Goal: Task Accomplishment & Management: Use online tool/utility

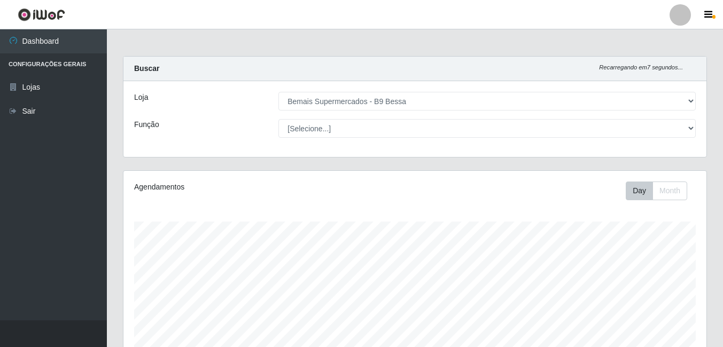
select select "410"
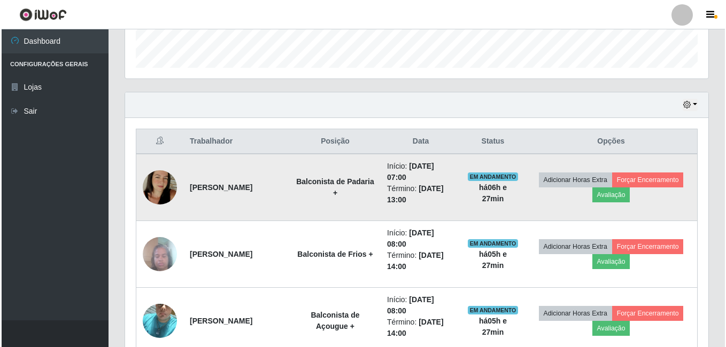
scroll to position [333, 0]
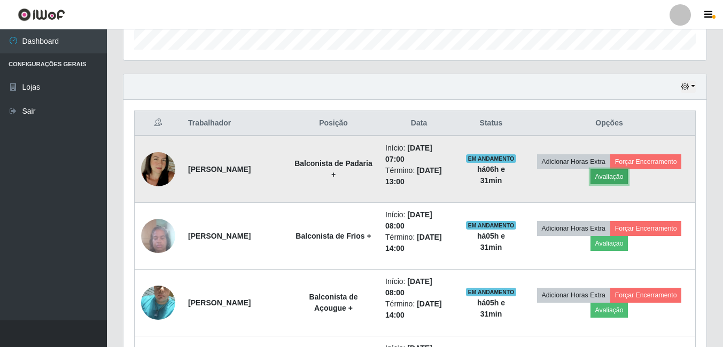
click at [608, 180] on button "Avaliação" at bounding box center [610, 176] width 38 height 15
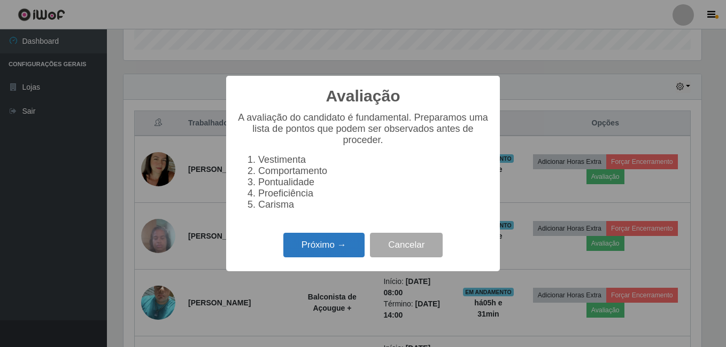
click at [332, 255] on button "Próximo →" at bounding box center [323, 245] width 81 height 25
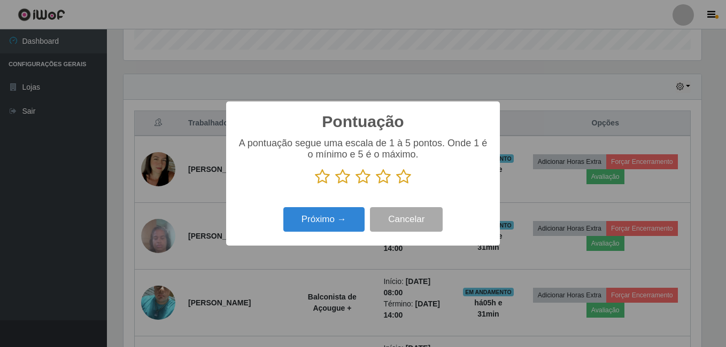
click at [322, 179] on icon at bounding box center [322, 177] width 15 height 16
click at [315, 185] on input "radio" at bounding box center [315, 185] width 0 height 0
click at [344, 181] on icon at bounding box center [342, 177] width 15 height 16
click at [335, 185] on input "radio" at bounding box center [335, 185] width 0 height 0
click at [335, 220] on button "Próximo →" at bounding box center [323, 219] width 81 height 25
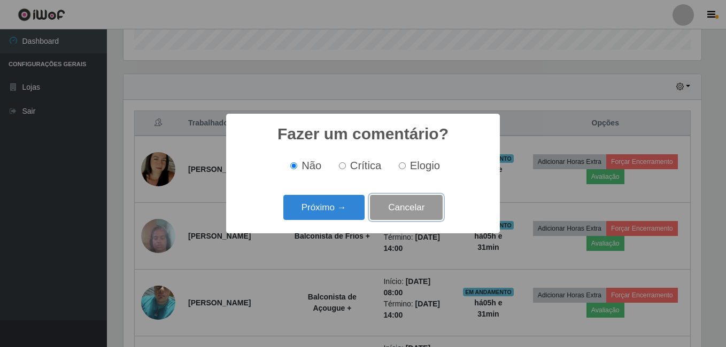
click at [410, 207] on button "Cancelar" at bounding box center [406, 207] width 73 height 25
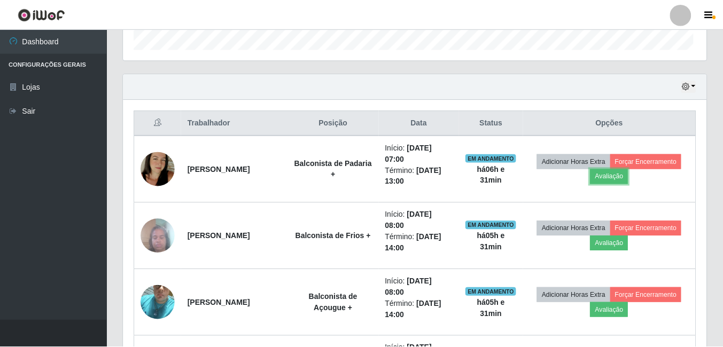
scroll to position [222, 583]
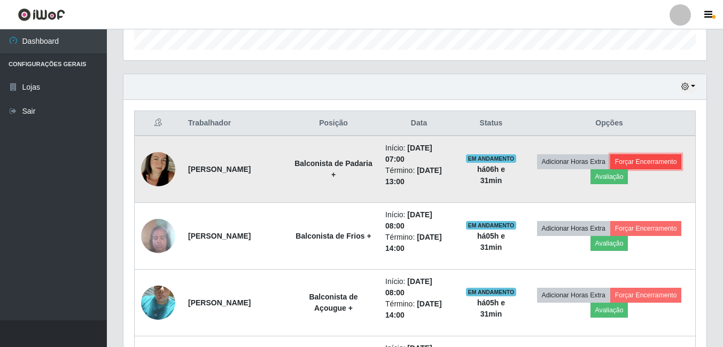
click at [632, 158] on button "Forçar Encerramento" at bounding box center [647, 161] width 72 height 15
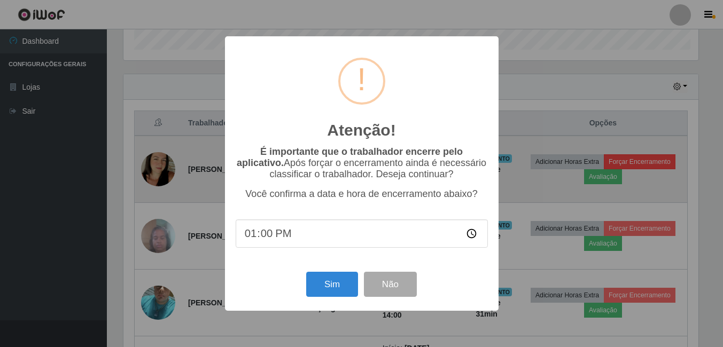
scroll to position [222, 578]
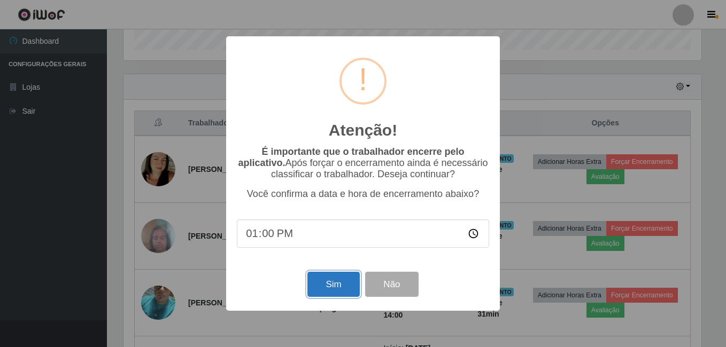
click at [334, 293] on button "Sim" at bounding box center [333, 284] width 52 height 25
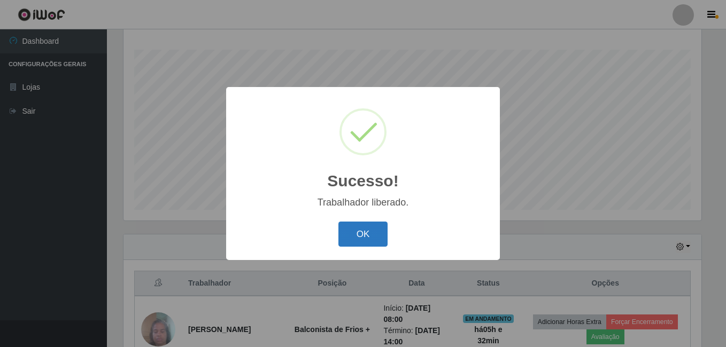
click at [358, 235] on button "OK" at bounding box center [363, 234] width 50 height 25
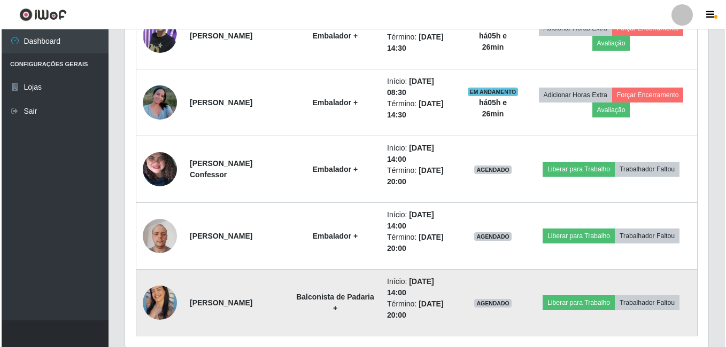
scroll to position [774, 0]
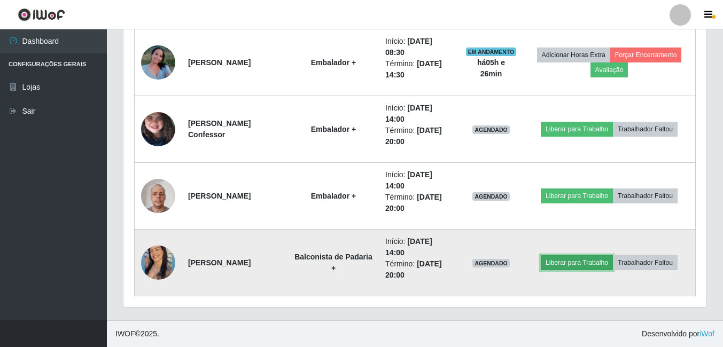
click at [569, 266] on button "Liberar para Trabalho" at bounding box center [577, 263] width 72 height 15
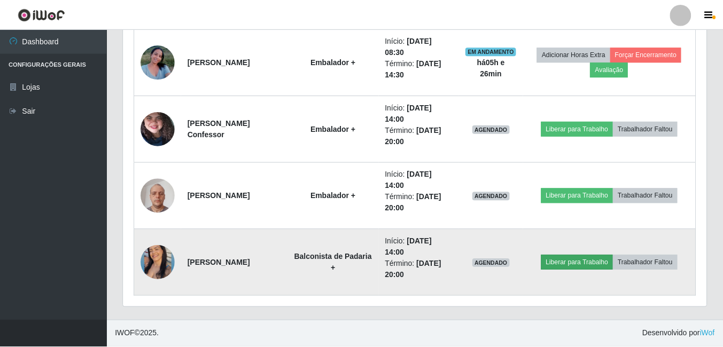
scroll to position [222, 578]
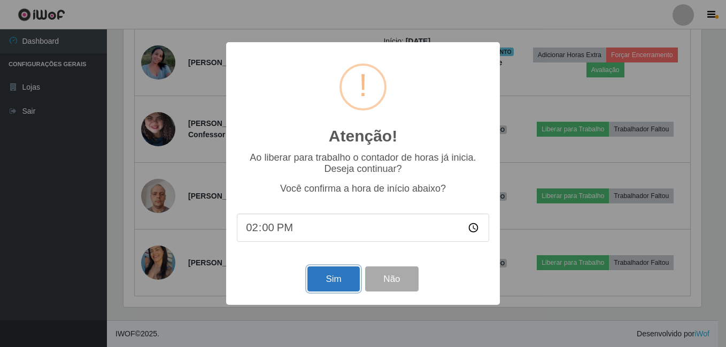
click at [325, 281] on button "Sim" at bounding box center [333, 279] width 52 height 25
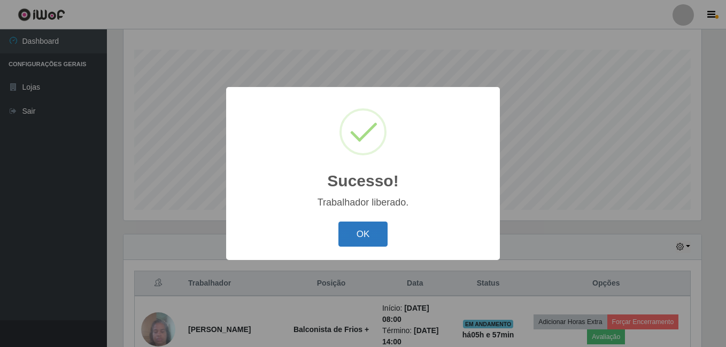
click at [361, 242] on button "OK" at bounding box center [363, 234] width 50 height 25
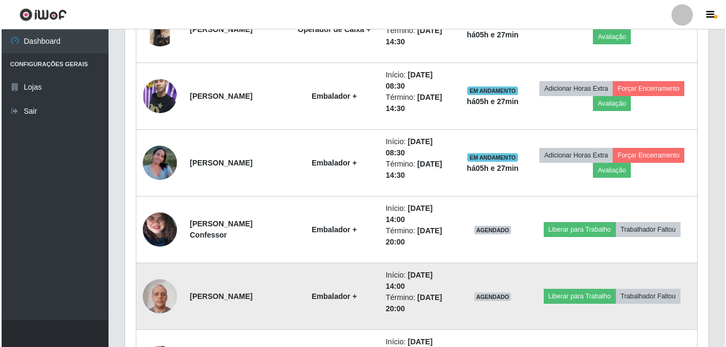
scroll to position [707, 0]
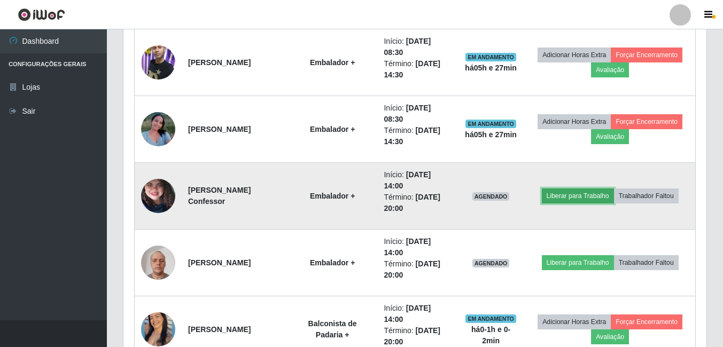
click at [593, 198] on button "Liberar para Trabalho" at bounding box center [578, 196] width 72 height 15
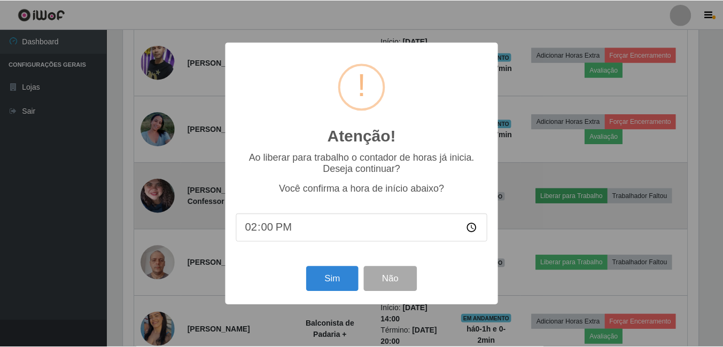
scroll to position [222, 578]
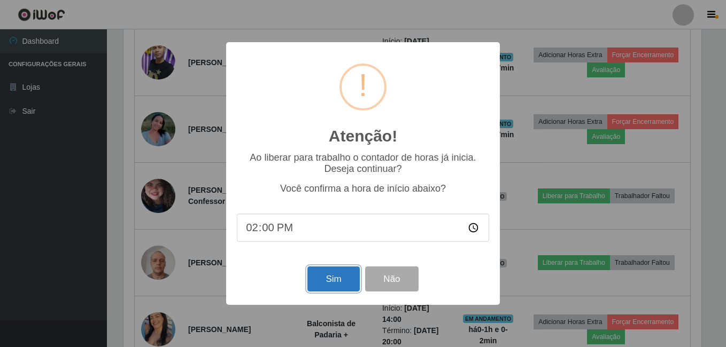
click at [336, 282] on button "Sim" at bounding box center [333, 279] width 52 height 25
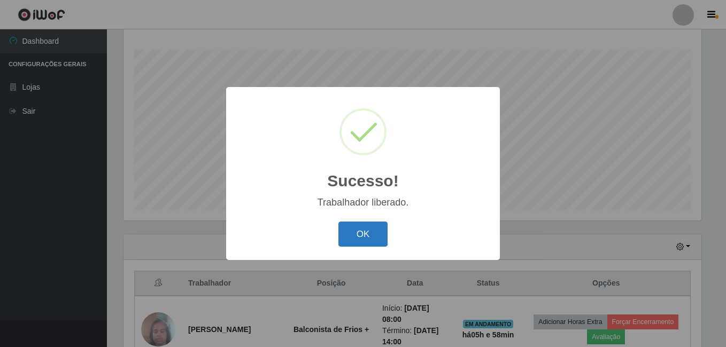
click at [350, 231] on button "OK" at bounding box center [363, 234] width 50 height 25
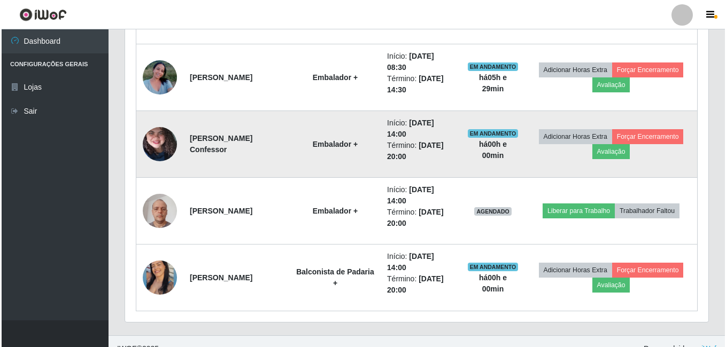
scroll to position [774, 0]
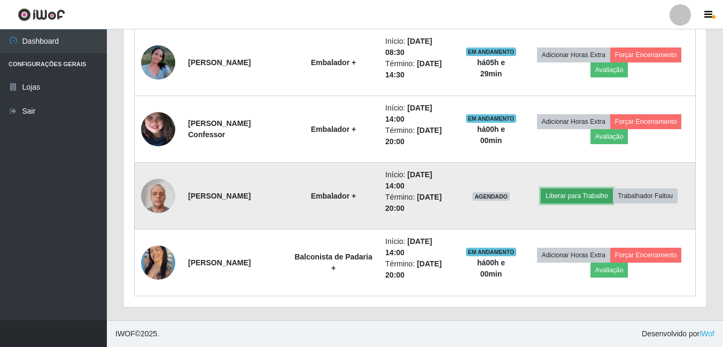
click at [575, 198] on button "Liberar para Trabalho" at bounding box center [577, 196] width 72 height 15
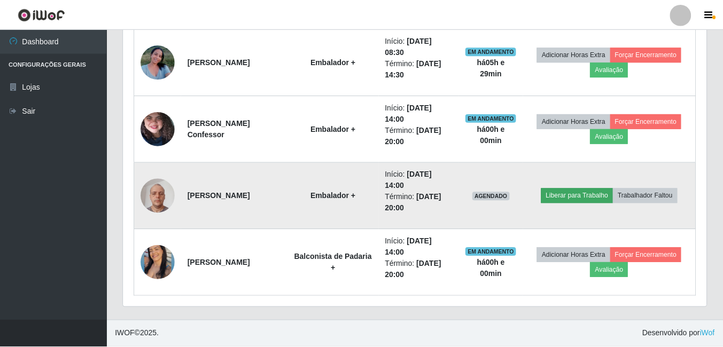
scroll to position [222, 578]
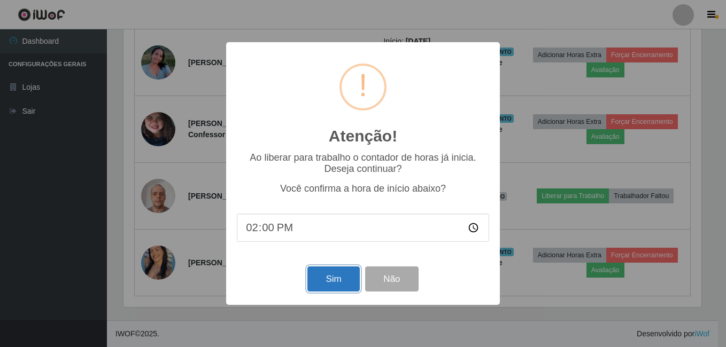
click at [323, 284] on button "Sim" at bounding box center [333, 279] width 52 height 25
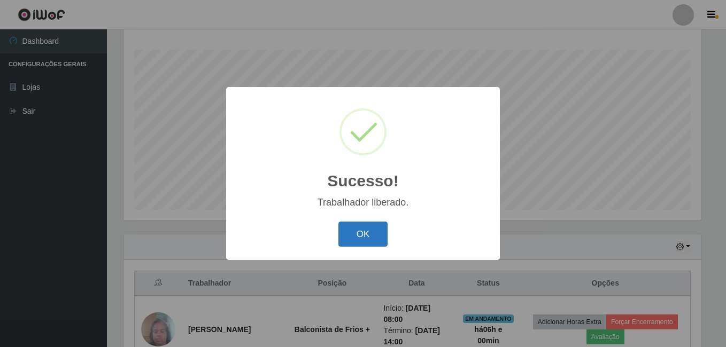
click at [380, 238] on button "OK" at bounding box center [363, 234] width 50 height 25
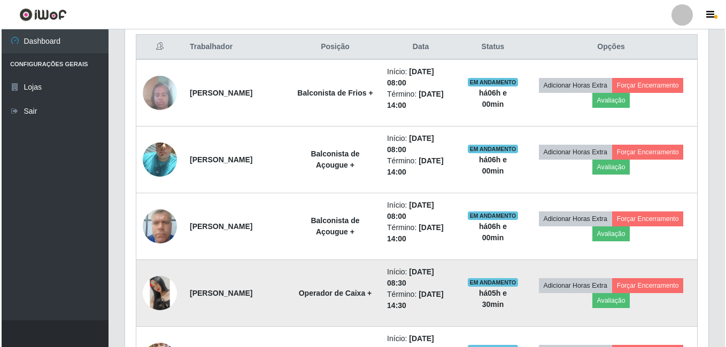
scroll to position [439, 0]
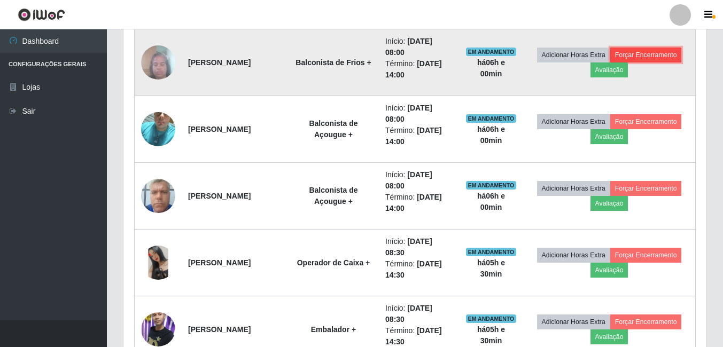
click at [635, 56] on button "Forçar Encerramento" at bounding box center [647, 55] width 72 height 15
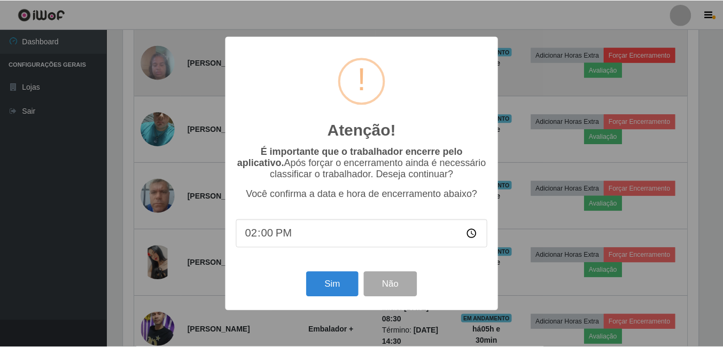
scroll to position [222, 578]
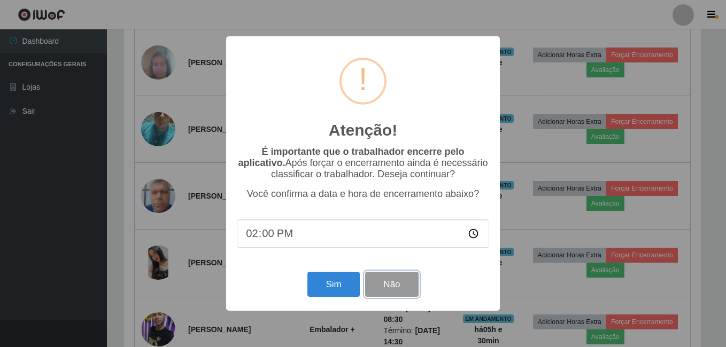
click at [390, 284] on button "Não" at bounding box center [391, 284] width 53 height 25
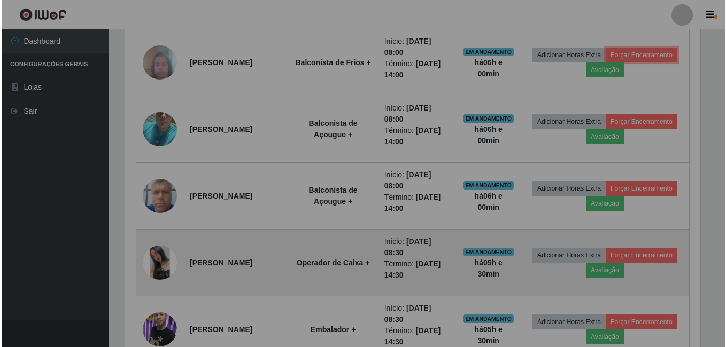
scroll to position [222, 583]
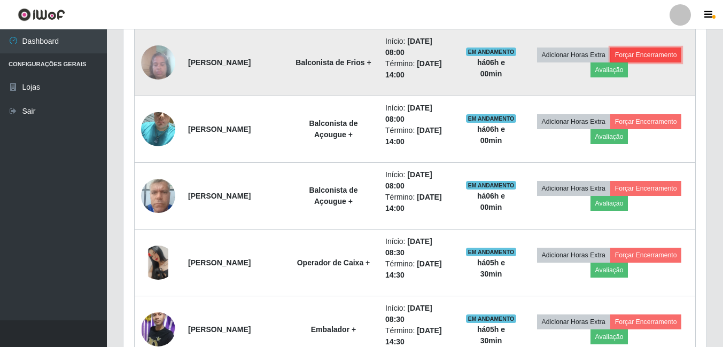
click at [661, 55] on button "Forçar Encerramento" at bounding box center [647, 55] width 72 height 15
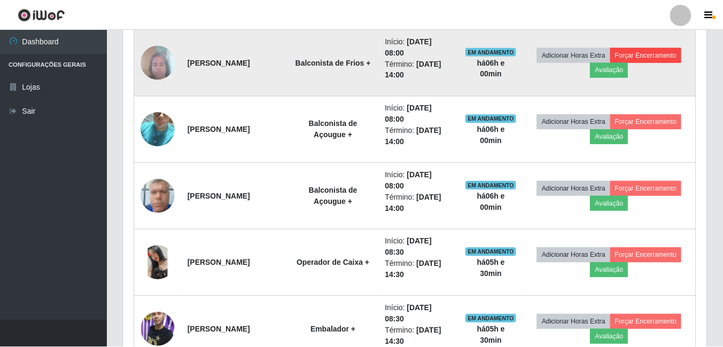
scroll to position [222, 578]
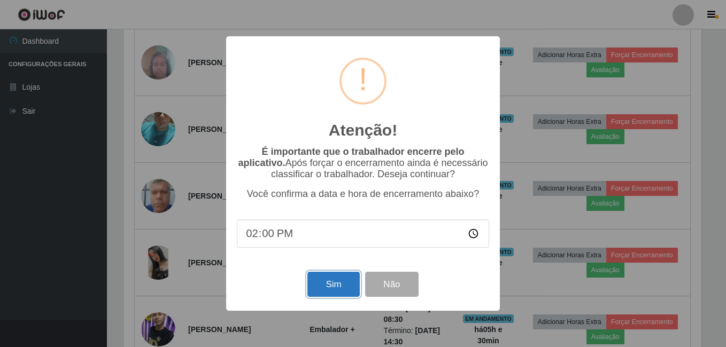
click at [329, 284] on button "Sim" at bounding box center [333, 284] width 52 height 25
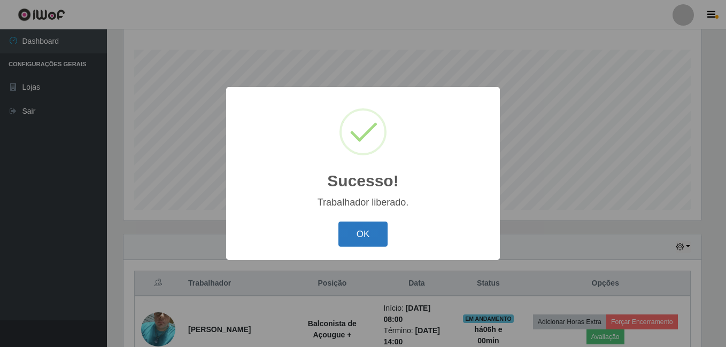
click at [369, 235] on button "OK" at bounding box center [363, 234] width 50 height 25
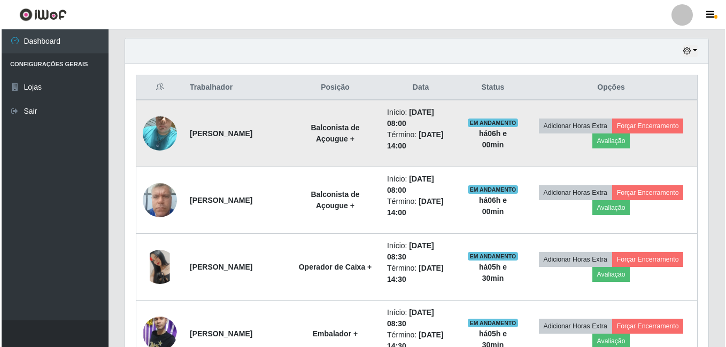
scroll to position [386, 0]
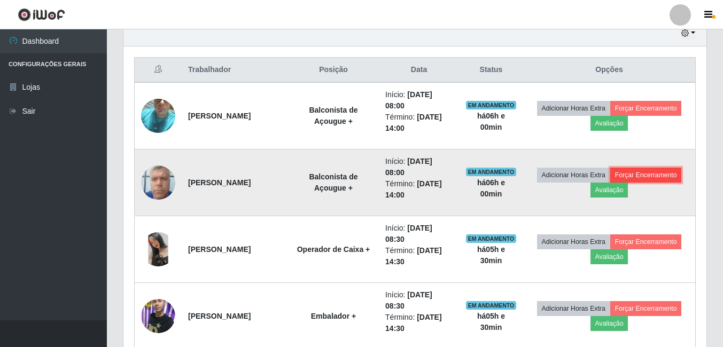
click at [658, 177] on button "Forçar Encerramento" at bounding box center [647, 175] width 72 height 15
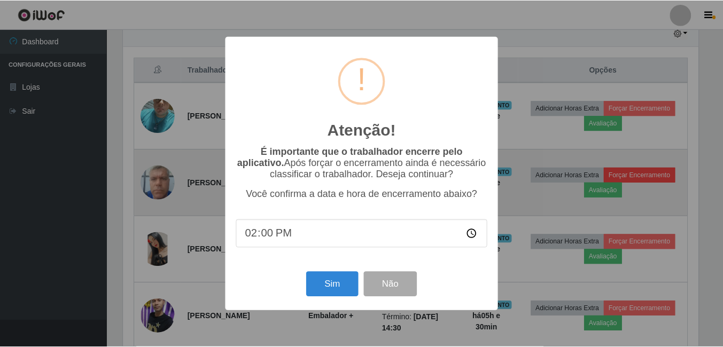
scroll to position [222, 578]
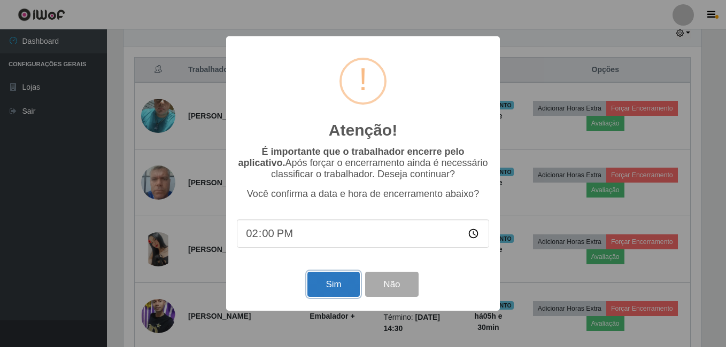
click at [338, 291] on button "Sim" at bounding box center [333, 284] width 52 height 25
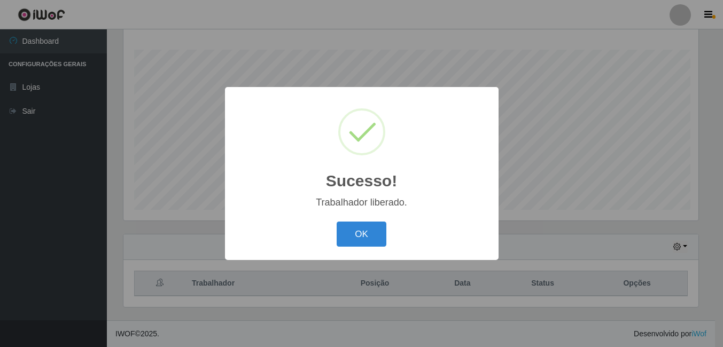
scroll to position [0, 0]
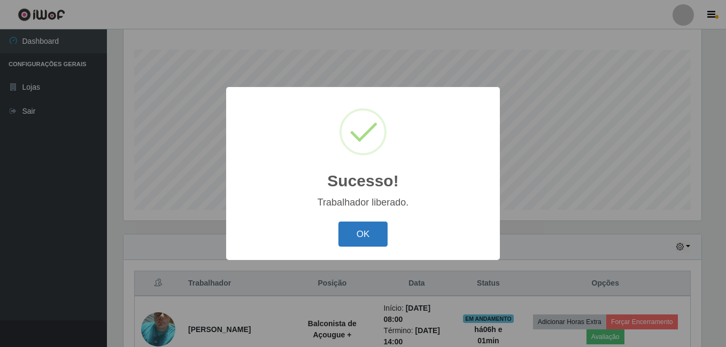
click at [363, 226] on button "OK" at bounding box center [363, 234] width 50 height 25
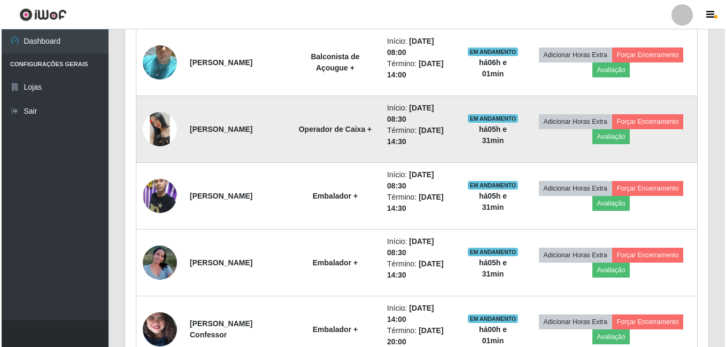
scroll to position [386, 0]
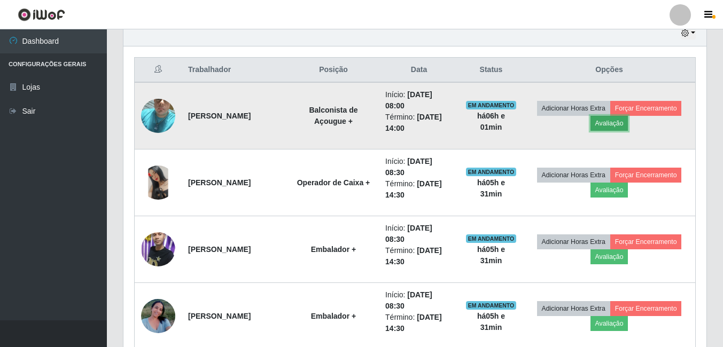
click at [621, 122] on button "Avaliação" at bounding box center [610, 123] width 38 height 15
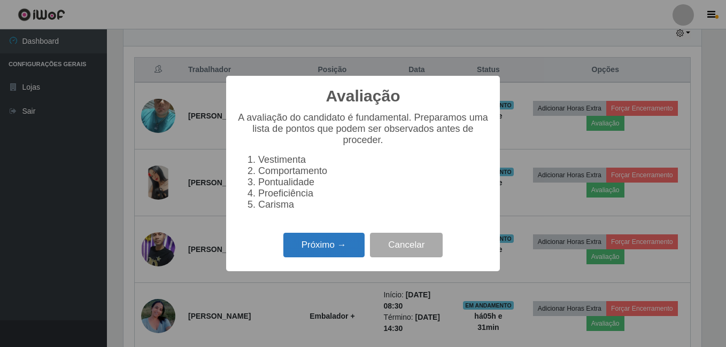
click at [307, 249] on button "Próximo →" at bounding box center [323, 245] width 81 height 25
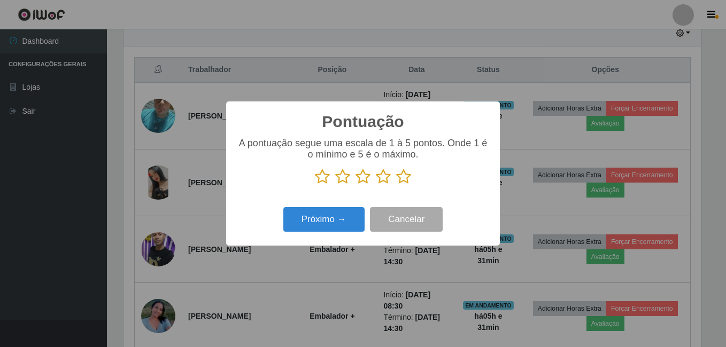
scroll to position [534379, 534023]
drag, startPoint x: 319, startPoint y: 181, endPoint x: 338, endPoint y: 181, distance: 19.3
click at [323, 181] on icon at bounding box center [322, 177] width 15 height 16
click at [315, 185] on input "radio" at bounding box center [315, 185] width 0 height 0
drag, startPoint x: 342, startPoint y: 177, endPoint x: 356, endPoint y: 174, distance: 14.4
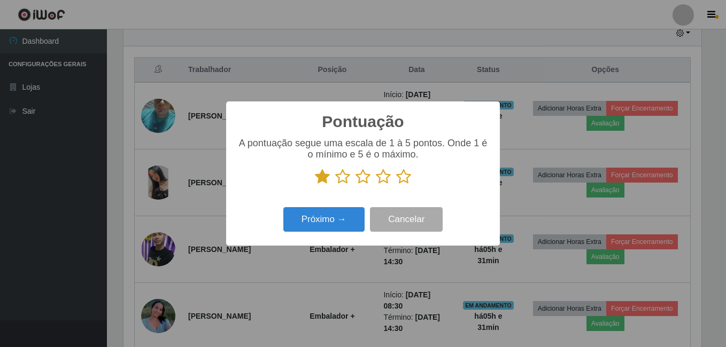
click at [343, 177] on icon at bounding box center [342, 177] width 15 height 16
click at [335, 185] on input "radio" at bounding box center [335, 185] width 0 height 0
click at [370, 173] on icon at bounding box center [363, 177] width 15 height 16
click at [356, 185] on input "radio" at bounding box center [356, 185] width 0 height 0
click at [396, 180] on p at bounding box center [363, 177] width 252 height 16
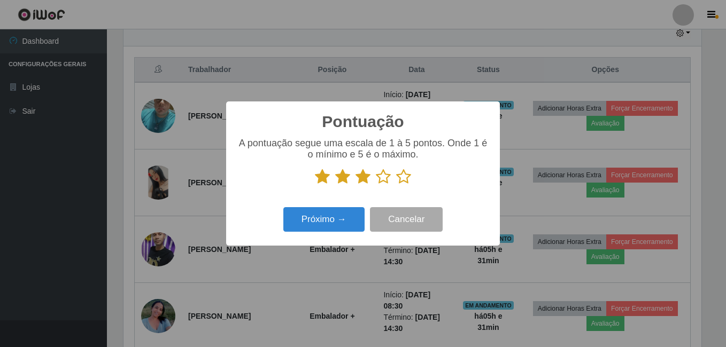
click at [400, 180] on icon at bounding box center [403, 177] width 15 height 16
click at [396, 185] on input "radio" at bounding box center [396, 185] width 0 height 0
click at [391, 181] on p at bounding box center [363, 177] width 252 height 16
click at [355, 219] on button "Próximo →" at bounding box center [323, 219] width 81 height 25
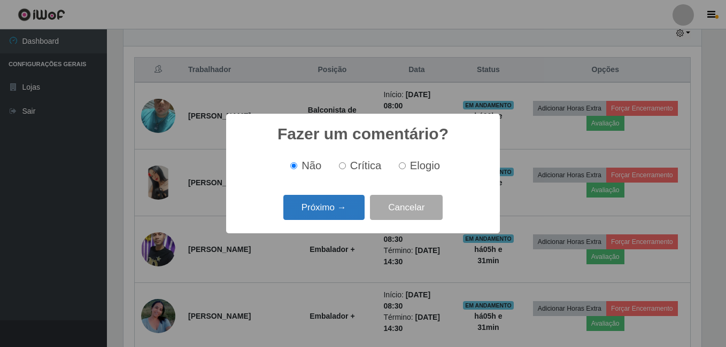
click at [323, 205] on button "Próximo →" at bounding box center [323, 207] width 81 height 25
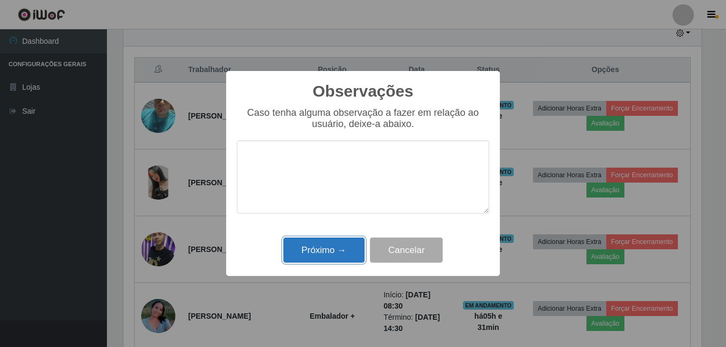
click at [333, 253] on button "Próximo →" at bounding box center [323, 250] width 81 height 25
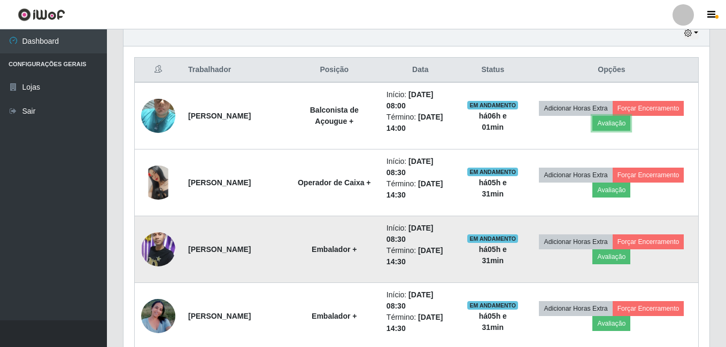
scroll to position [222, 583]
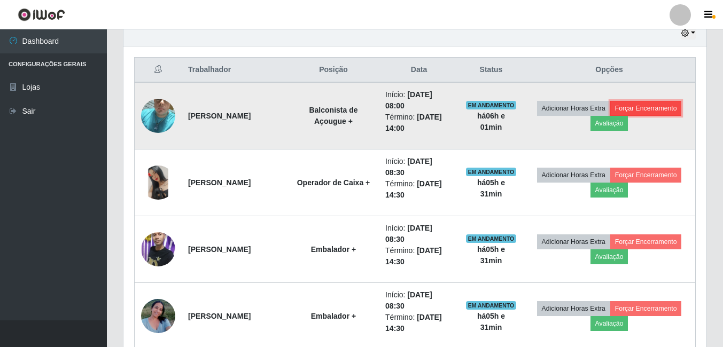
click at [636, 109] on button "Forçar Encerramento" at bounding box center [647, 108] width 72 height 15
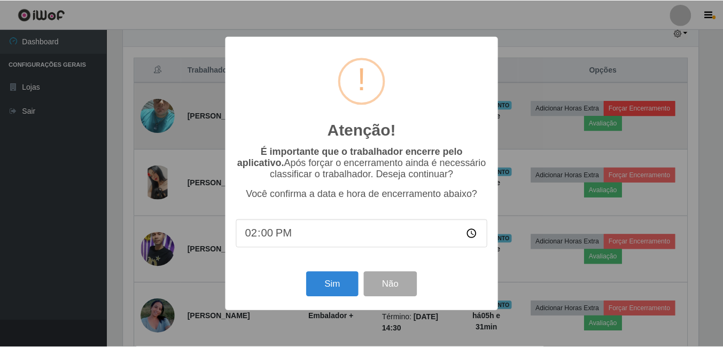
scroll to position [222, 578]
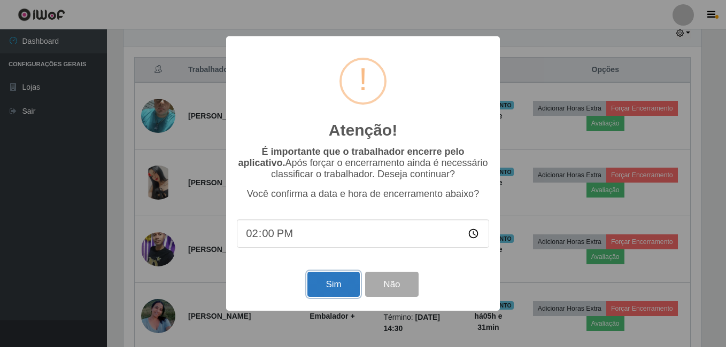
click at [321, 283] on button "Sim" at bounding box center [333, 284] width 52 height 25
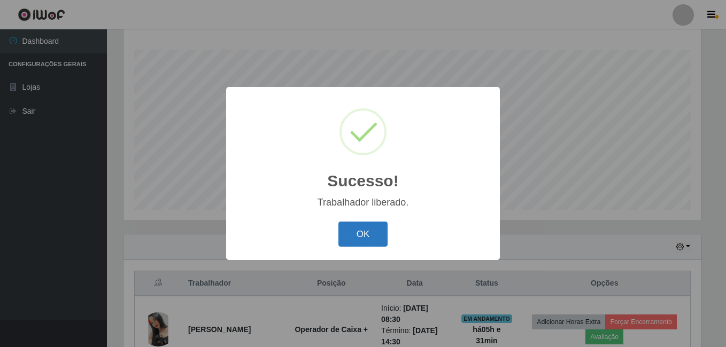
click at [364, 242] on button "OK" at bounding box center [363, 234] width 50 height 25
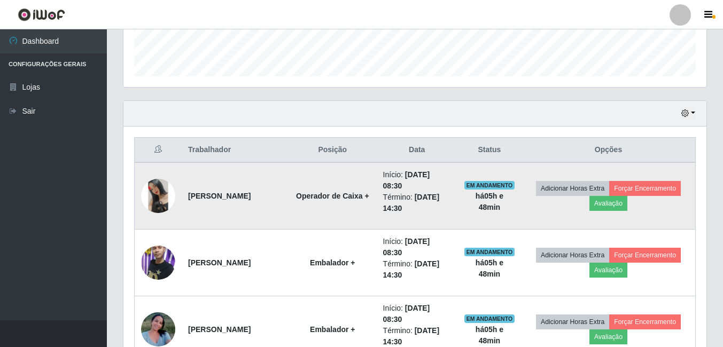
scroll to position [252, 0]
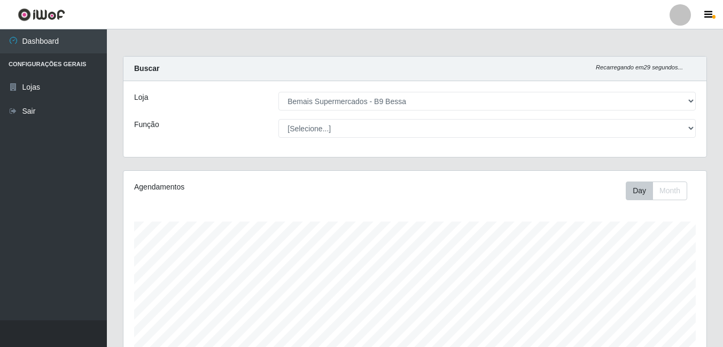
select select "410"
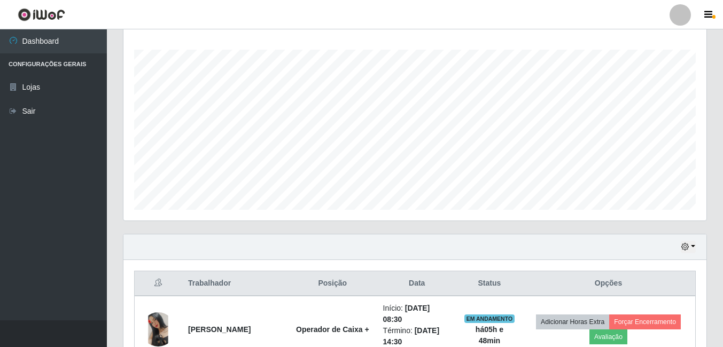
scroll to position [222, 583]
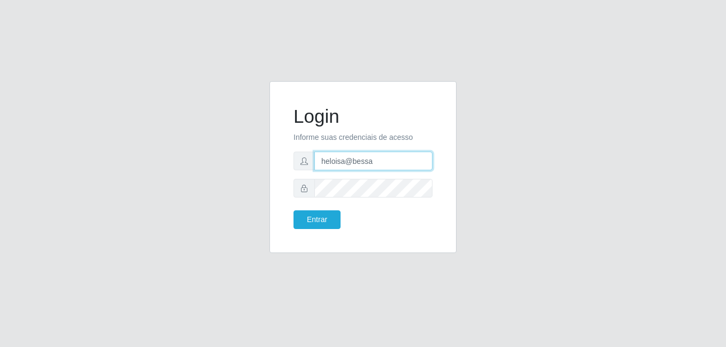
click at [368, 164] on input "heloisa@bessa" at bounding box center [373, 161] width 118 height 19
type input "Yohanna@bessa"
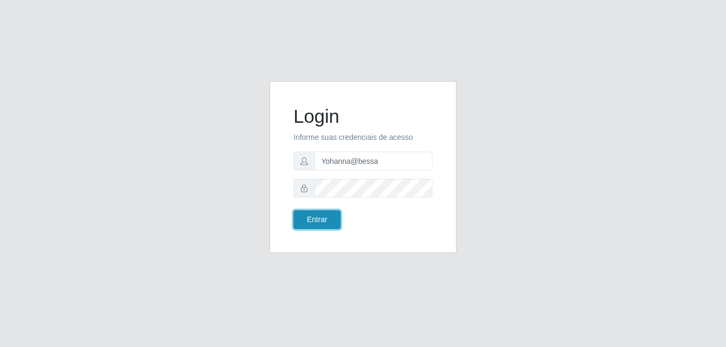
click at [319, 221] on button "Entrar" at bounding box center [316, 220] width 47 height 19
click at [326, 224] on button "Entrar" at bounding box center [316, 220] width 47 height 19
